Goal: Task Accomplishment & Management: Use online tool/utility

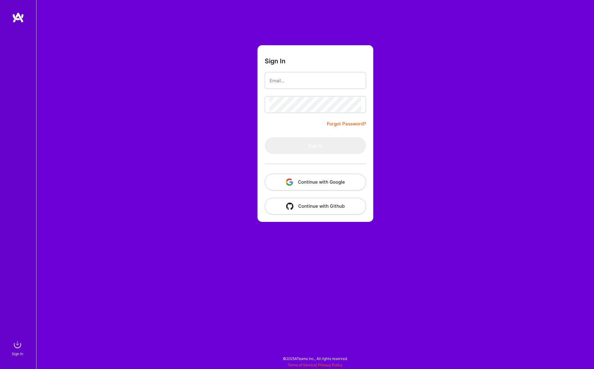
drag, startPoint x: 546, startPoint y: 99, endPoint x: 352, endPoint y: 90, distance: 194.5
click at [545, 99] on div "Sign In Forgot Password? Sign In Continue with Google Continue with Github" at bounding box center [315, 184] width 558 height 369
click at [311, 84] on input "email" at bounding box center [316, 80] width 92 height 15
type input "[PERSON_NAME][EMAIL_ADDRESS][PERSON_NAME][DOMAIN_NAME]"
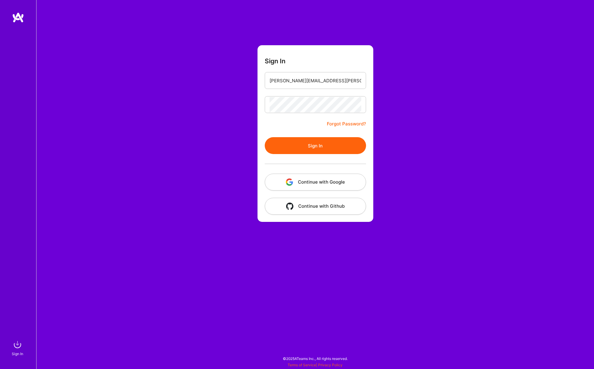
click at [320, 144] on button "Sign In" at bounding box center [315, 145] width 101 height 17
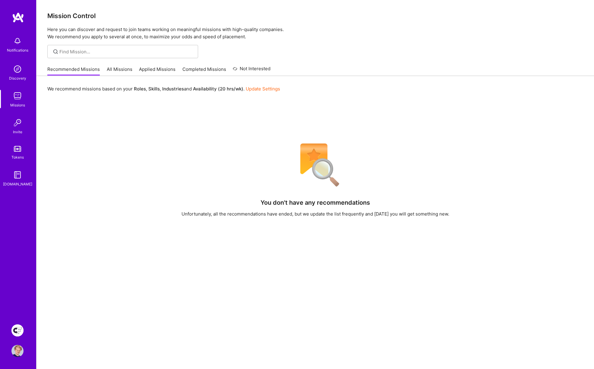
click at [17, 328] on img at bounding box center [17, 331] width 12 height 12
